Goal: Transaction & Acquisition: Purchase product/service

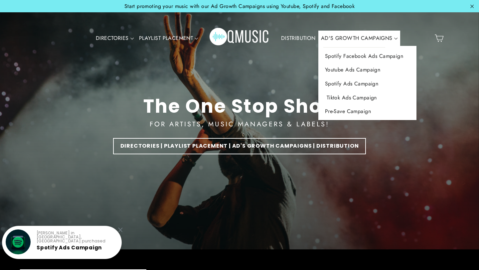
click at [351, 96] on link "Tiktok Ads Campaign" at bounding box center [368, 98] width 98 height 14
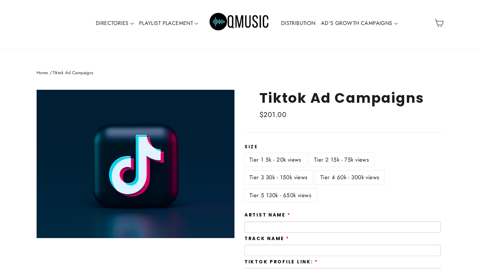
scroll to position [13, 0]
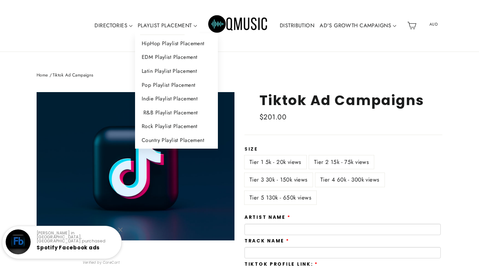
click at [167, 112] on link "R&B Playlist Placement" at bounding box center [176, 113] width 83 height 14
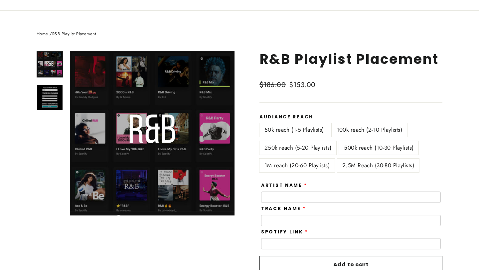
click at [347, 131] on label "100k reach (2-10 Playlists)" at bounding box center [370, 130] width 76 height 14
click at [317, 142] on label "250k reach (5-20 Playlists)" at bounding box center [298, 148] width 77 height 14
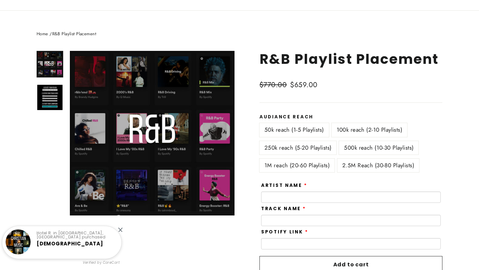
click at [352, 143] on label "500k reach (10-30 Playlists)" at bounding box center [379, 148] width 80 height 14
click at [351, 165] on label "2.5M Reach (30-80 Playlists)" at bounding box center [379, 166] width 82 height 14
click at [317, 166] on label "1M reach (20-60 Playlists)" at bounding box center [297, 166] width 75 height 14
click at [307, 131] on label "50k reach (1-5 Playlists)" at bounding box center [295, 130] width 70 height 14
